Goal: Check status: Check status

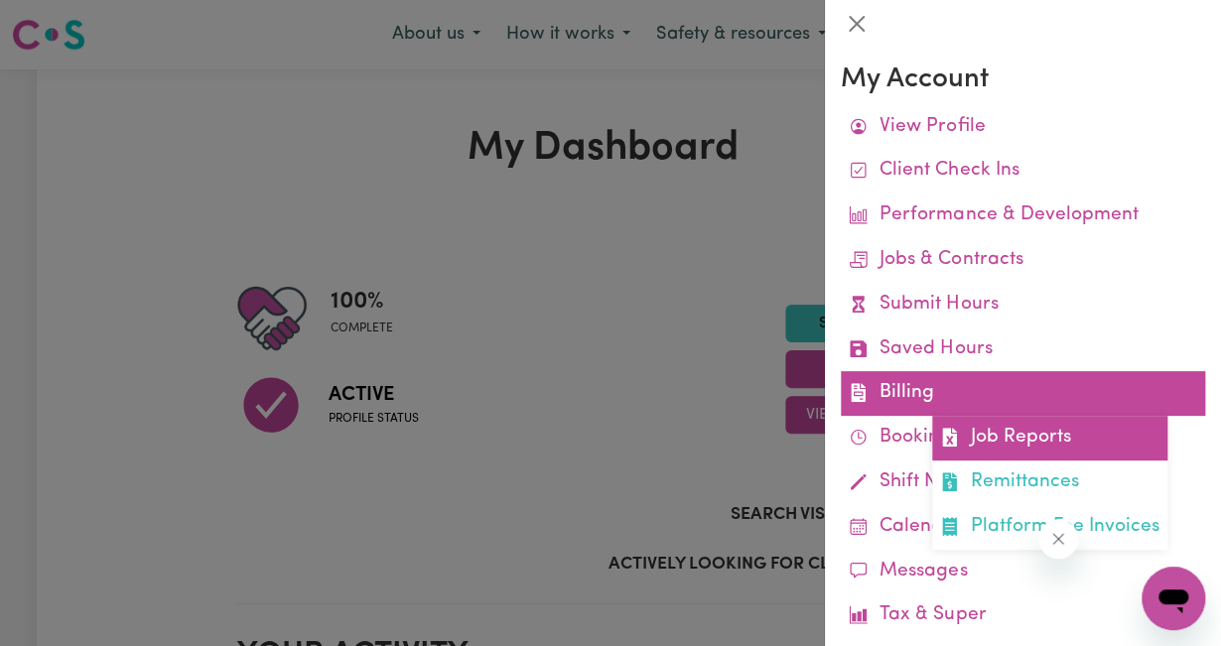
click at [971, 426] on link "Job Reports" at bounding box center [1049, 438] width 235 height 45
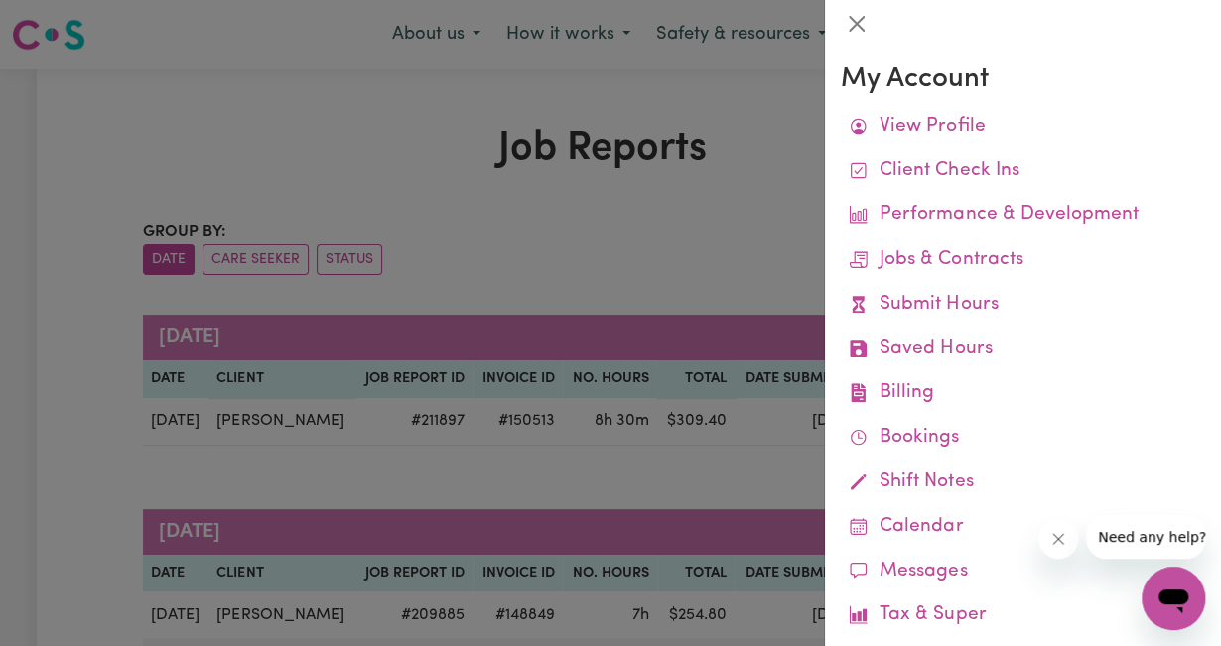
click at [560, 434] on div at bounding box center [610, 323] width 1221 height 646
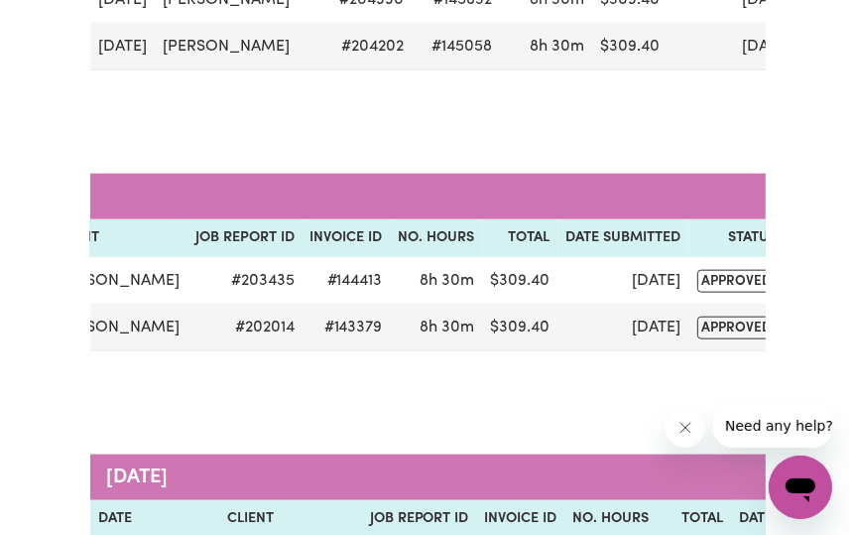
scroll to position [0, 188]
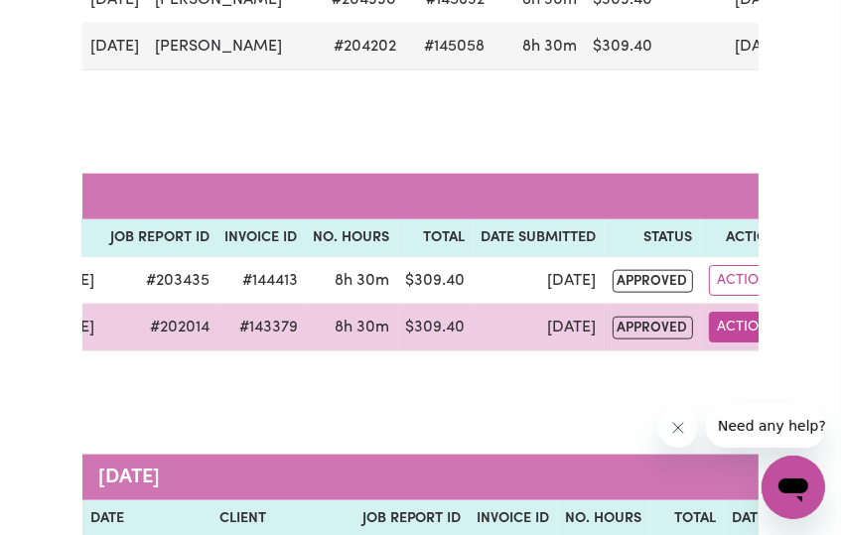
click at [726, 319] on button "Actions" at bounding box center [747, 327] width 77 height 31
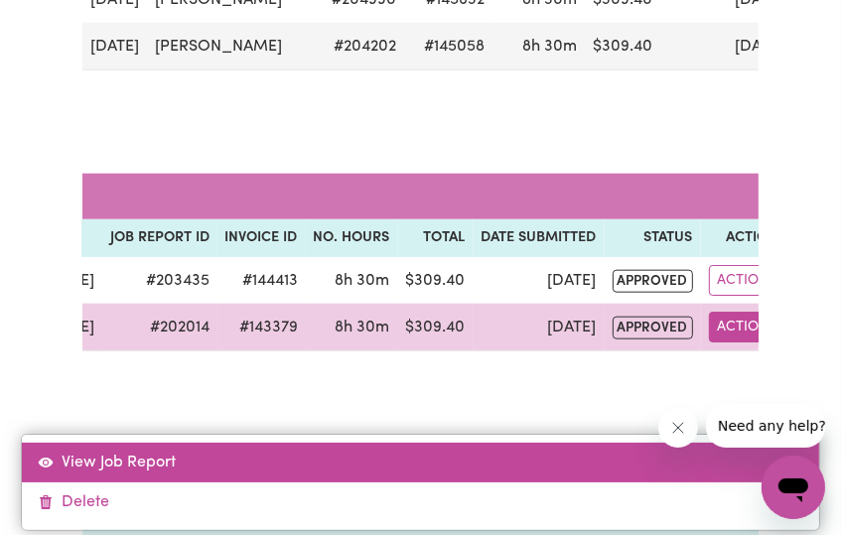
click at [172, 455] on link "View Job Report" at bounding box center [420, 463] width 797 height 40
select select "pm"
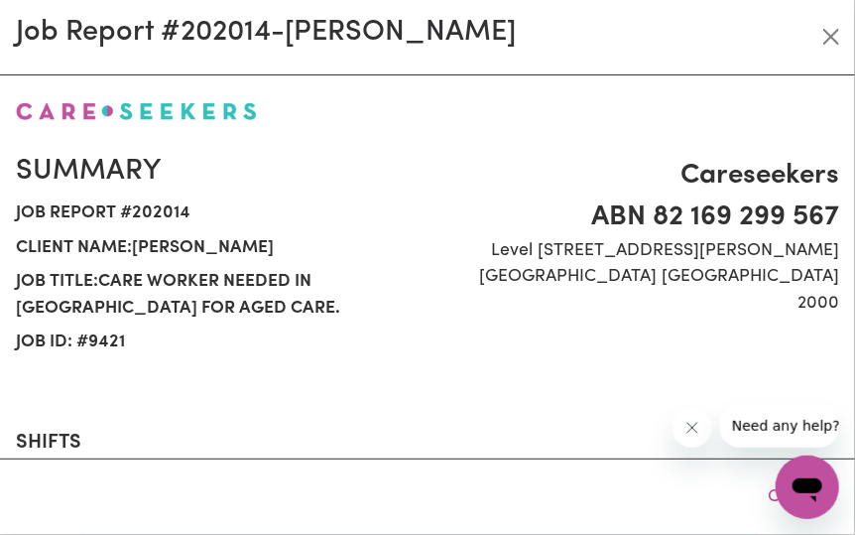
select select "40-Weekday"
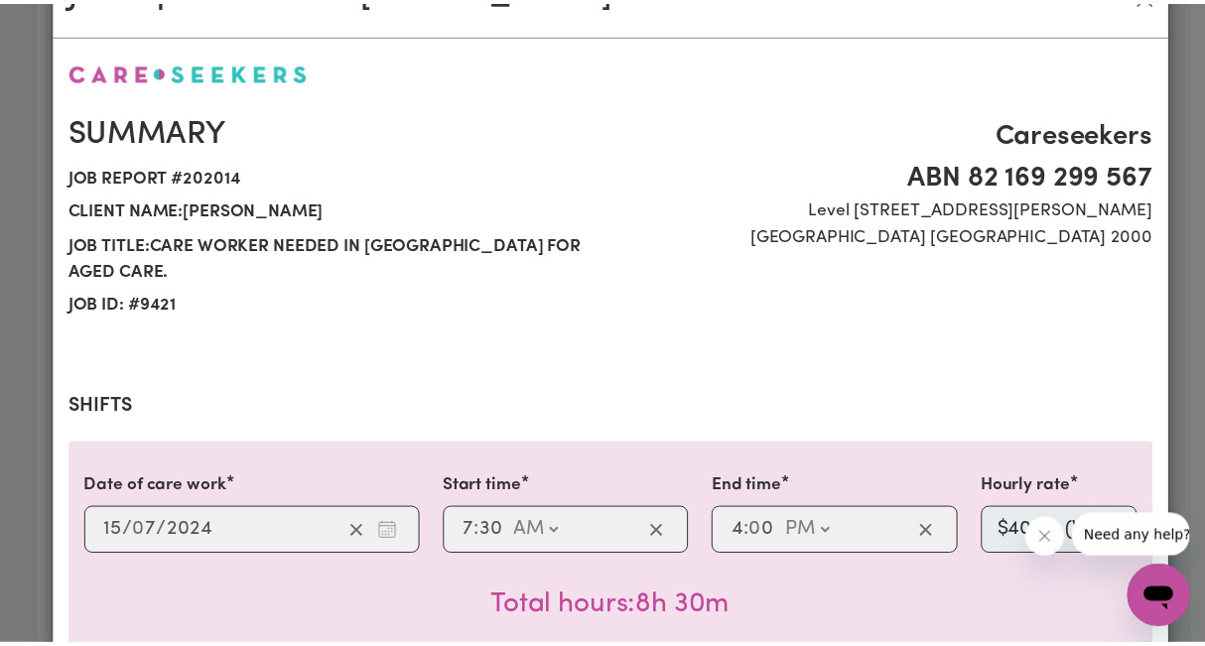
scroll to position [0, 0]
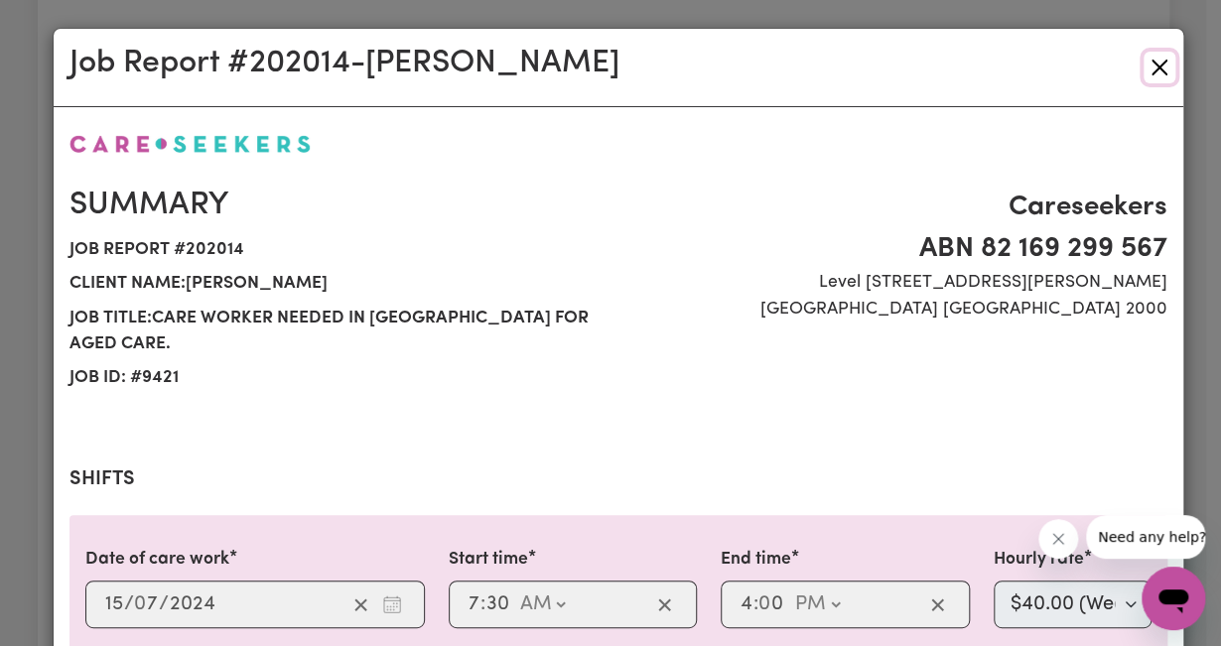
click at [1159, 66] on button "Close" at bounding box center [1159, 68] width 32 height 32
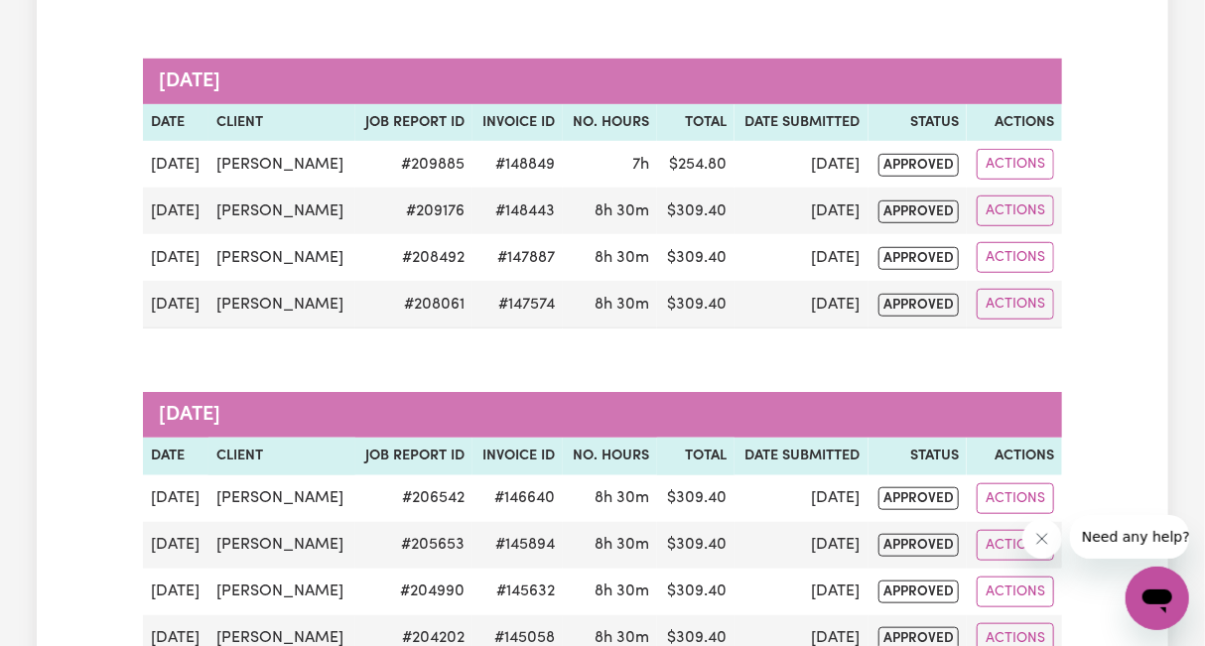
scroll to position [112, 0]
